Goal: Transaction & Acquisition: Book appointment/travel/reservation

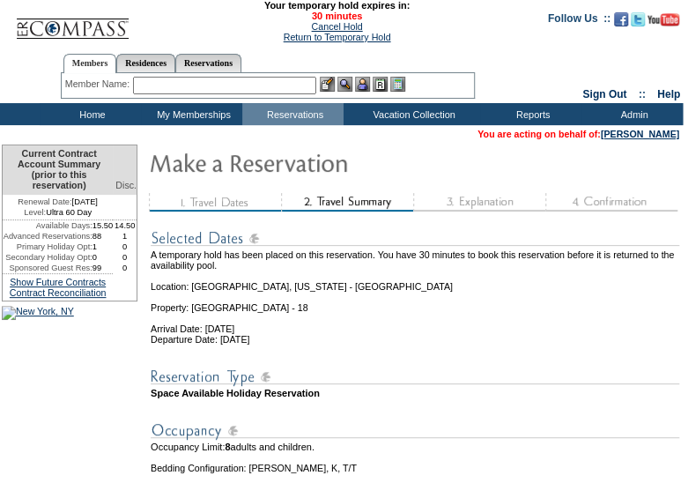
scroll to position [314, 0]
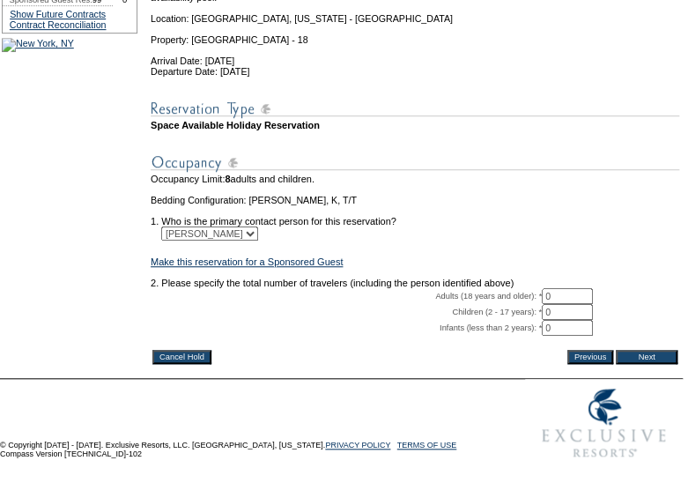
click at [564, 288] on input "0" at bounding box center [567, 296] width 51 height 16
type input "4"
click at [665, 350] on input "Next" at bounding box center [647, 357] width 62 height 14
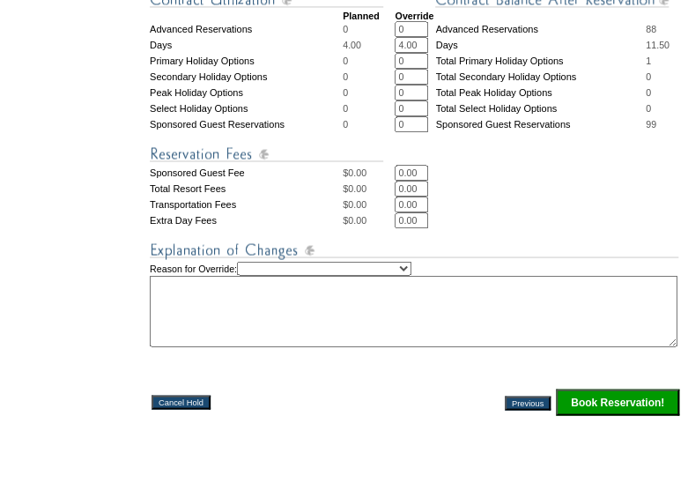
scroll to position [830, 0]
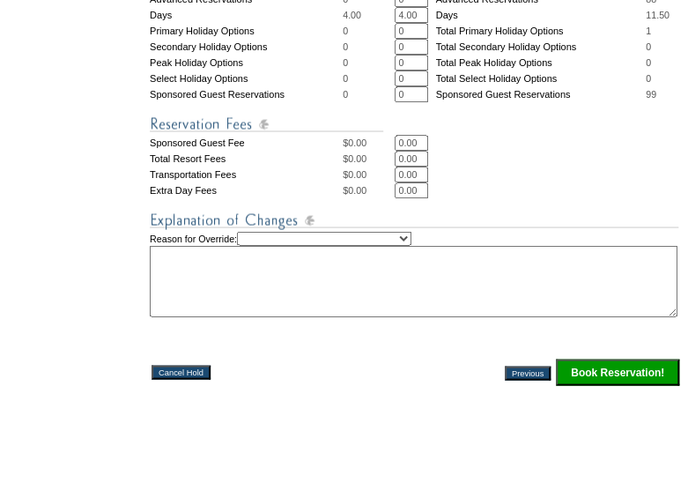
click at [625, 376] on input "Book Reservation!" at bounding box center [617, 371] width 123 height 26
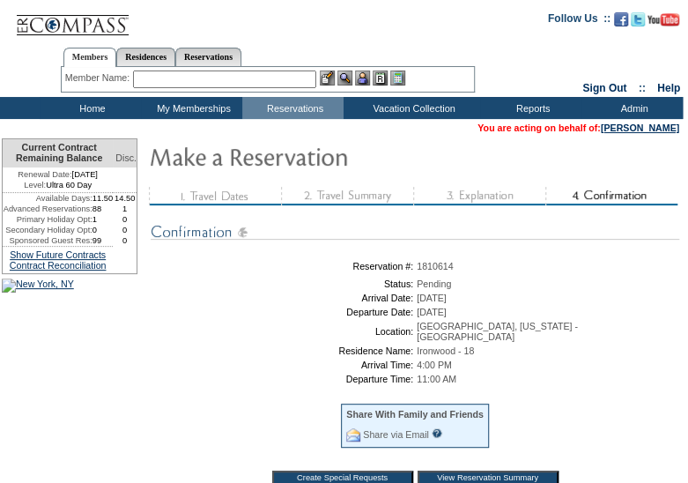
scroll to position [124, 0]
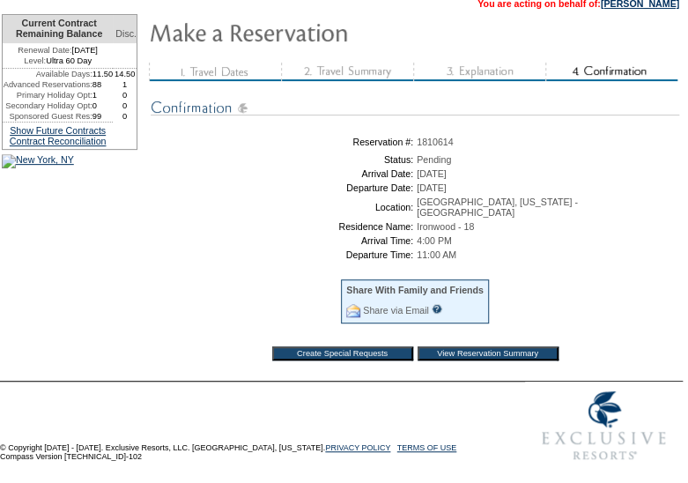
click at [535, 352] on input "View Reservation Summary" at bounding box center [488, 353] width 141 height 14
